Goal: Task Accomplishment & Management: Use online tool/utility

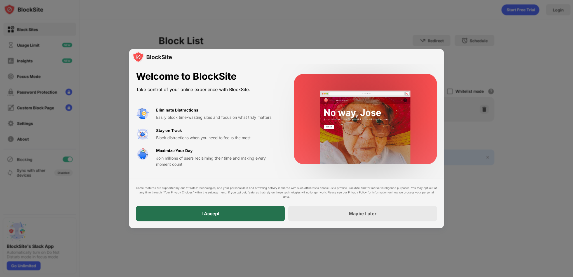
click at [252, 213] on div "I Accept" at bounding box center [210, 214] width 149 height 16
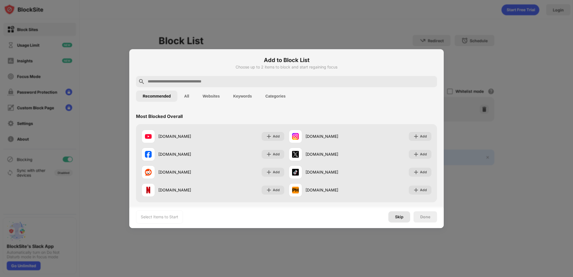
click at [397, 218] on div "Skip" at bounding box center [399, 217] width 8 height 4
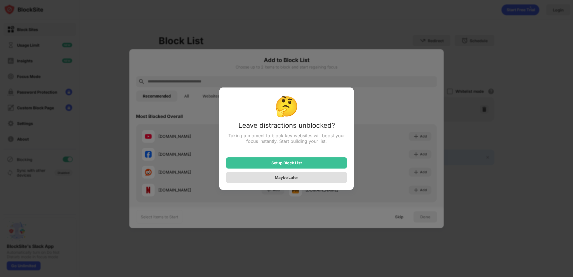
click at [284, 178] on div "Maybe Later" at bounding box center [286, 177] width 23 height 5
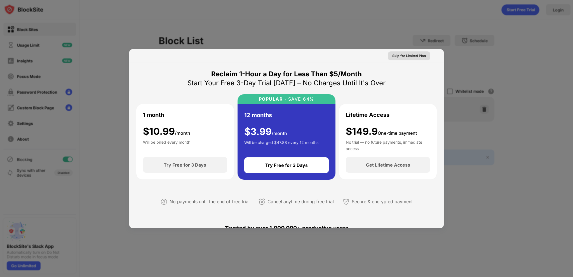
click at [413, 56] on div "Skip for Limited Plan" at bounding box center [409, 56] width 34 height 6
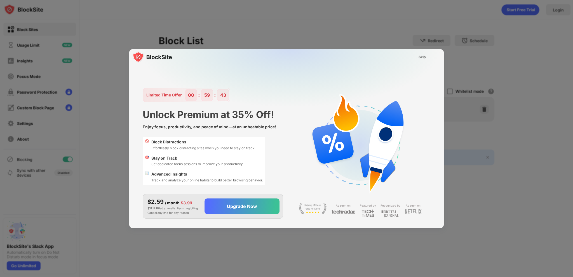
click at [337, 33] on div at bounding box center [286, 138] width 573 height 277
click at [422, 58] on div "Skip" at bounding box center [421, 57] width 7 height 6
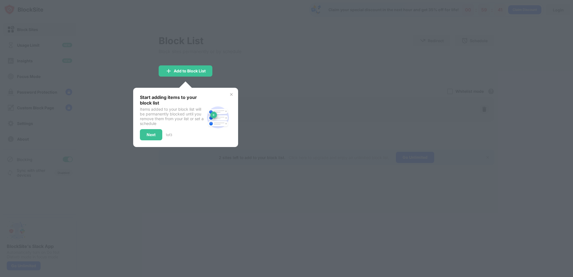
click at [238, 41] on div at bounding box center [286, 138] width 573 height 277
drag, startPoint x: 204, startPoint y: 74, endPoint x: 207, endPoint y: 70, distance: 5.2
click at [206, 71] on div "Add to Block List" at bounding box center [186, 70] width 54 height 11
